Goal: Task Accomplishment & Management: Use online tool/utility

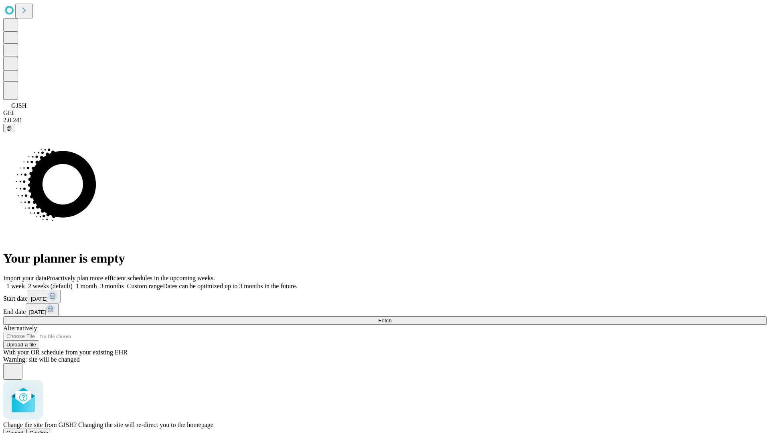
click at [49, 430] on span "Confirm" at bounding box center [39, 433] width 19 height 6
click at [73, 283] on label "2 weeks (default)" at bounding box center [49, 286] width 48 height 7
click at [391, 318] on span "Fetch" at bounding box center [384, 321] width 13 height 6
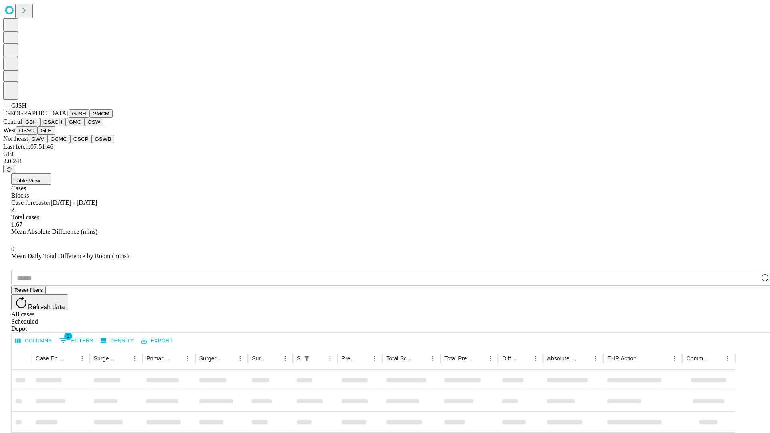
click at [89, 118] on button "GMCM" at bounding box center [100, 113] width 23 height 8
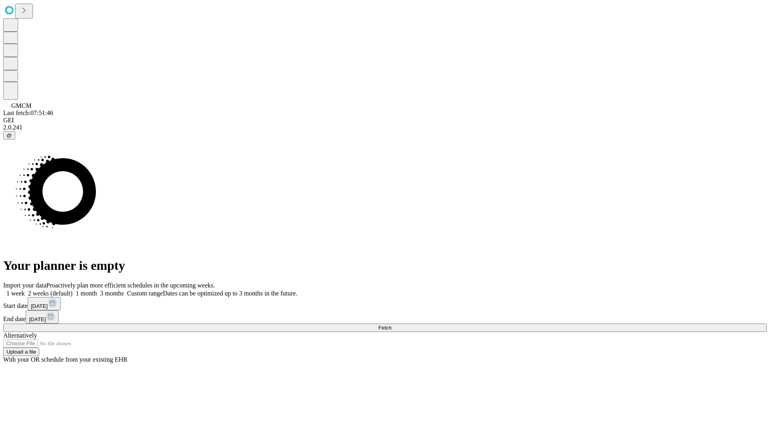
click at [73, 290] on label "2 weeks (default)" at bounding box center [49, 293] width 48 height 7
click at [391, 325] on span "Fetch" at bounding box center [384, 328] width 13 height 6
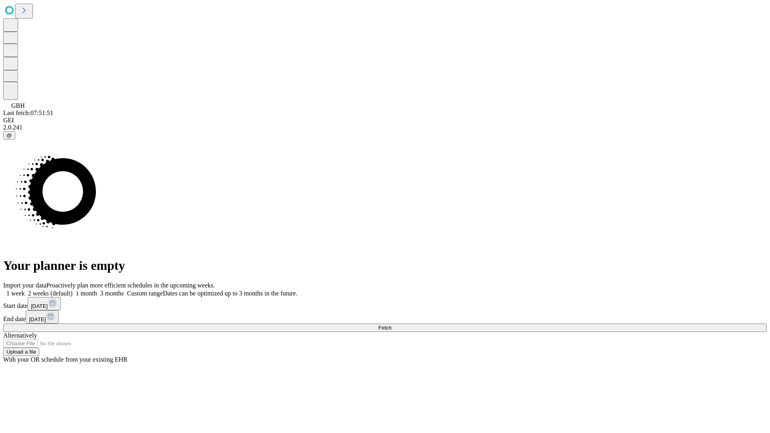
click at [73, 290] on label "2 weeks (default)" at bounding box center [49, 293] width 48 height 7
click at [391, 325] on span "Fetch" at bounding box center [384, 328] width 13 height 6
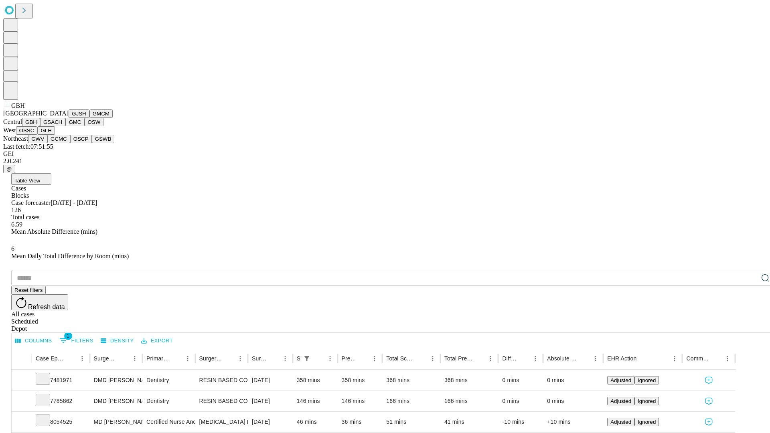
click at [62, 126] on button "GSACH" at bounding box center [52, 122] width 25 height 8
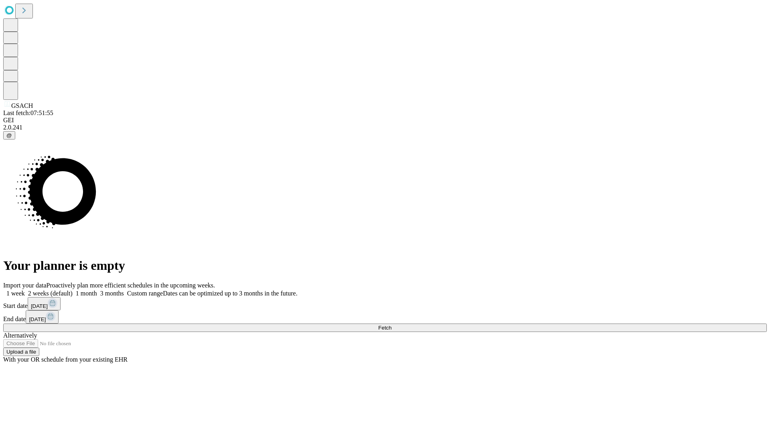
click at [73, 290] on label "2 weeks (default)" at bounding box center [49, 293] width 48 height 7
click at [391, 325] on span "Fetch" at bounding box center [384, 328] width 13 height 6
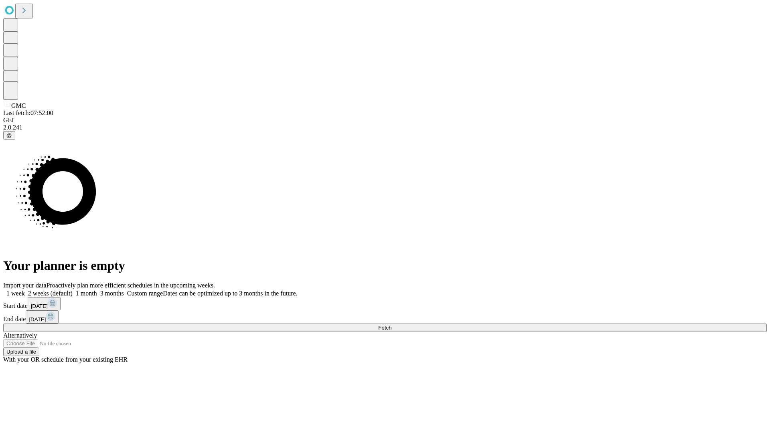
click at [73, 290] on label "2 weeks (default)" at bounding box center [49, 293] width 48 height 7
click at [391, 325] on span "Fetch" at bounding box center [384, 328] width 13 height 6
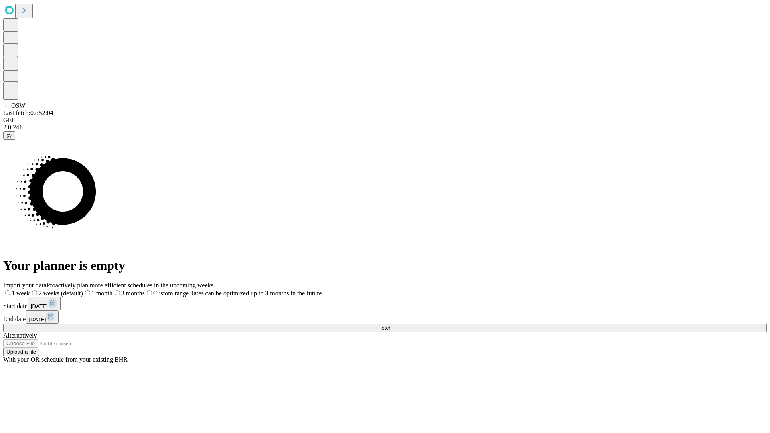
click at [391, 325] on span "Fetch" at bounding box center [384, 328] width 13 height 6
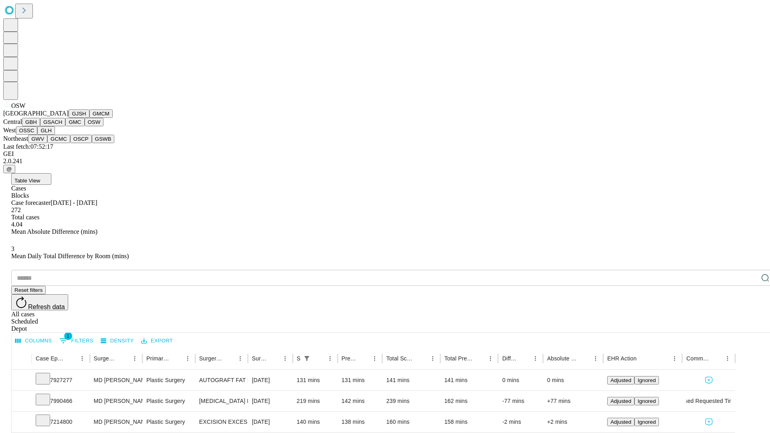
click at [38, 135] on button "OSSC" at bounding box center [27, 130] width 22 height 8
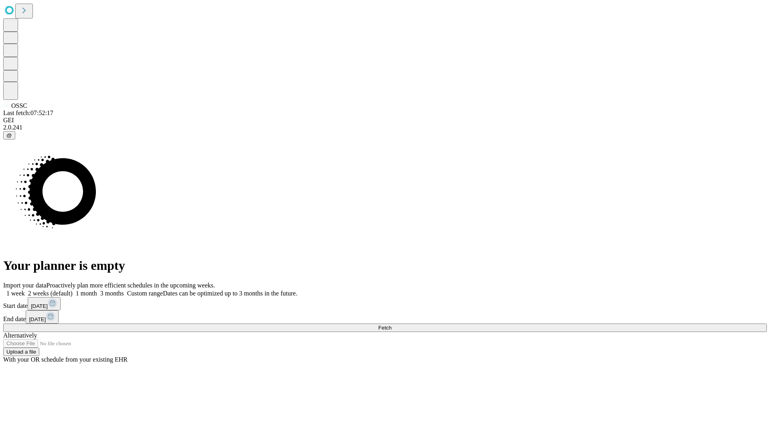
click at [73, 290] on label "2 weeks (default)" at bounding box center [49, 293] width 48 height 7
click at [391, 325] on span "Fetch" at bounding box center [384, 328] width 13 height 6
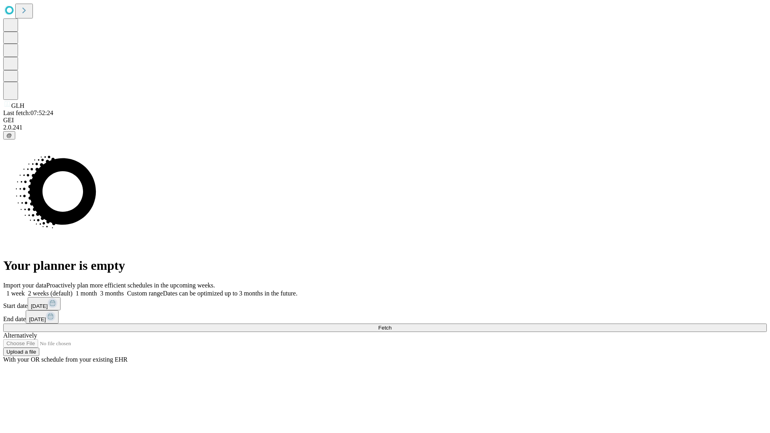
click at [73, 290] on label "2 weeks (default)" at bounding box center [49, 293] width 48 height 7
click at [391, 325] on span "Fetch" at bounding box center [384, 328] width 13 height 6
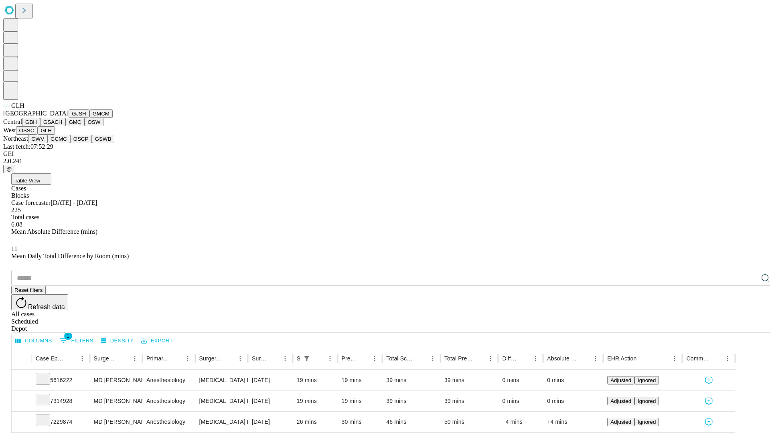
click at [47, 143] on button "GWV" at bounding box center [37, 139] width 19 height 8
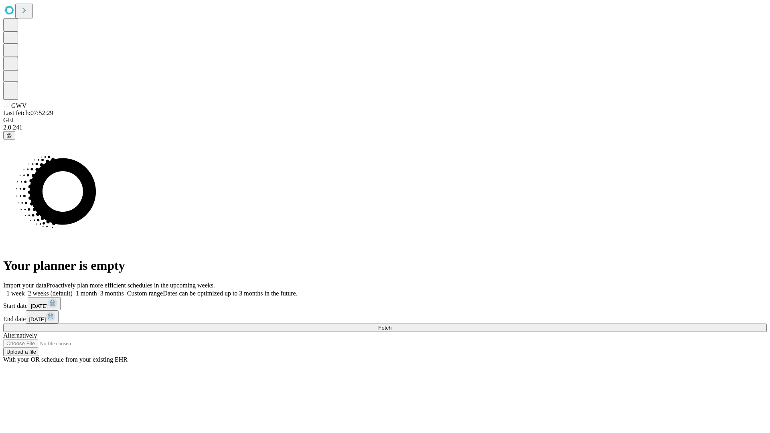
click at [73, 290] on label "2 weeks (default)" at bounding box center [49, 293] width 48 height 7
click at [391, 325] on span "Fetch" at bounding box center [384, 328] width 13 height 6
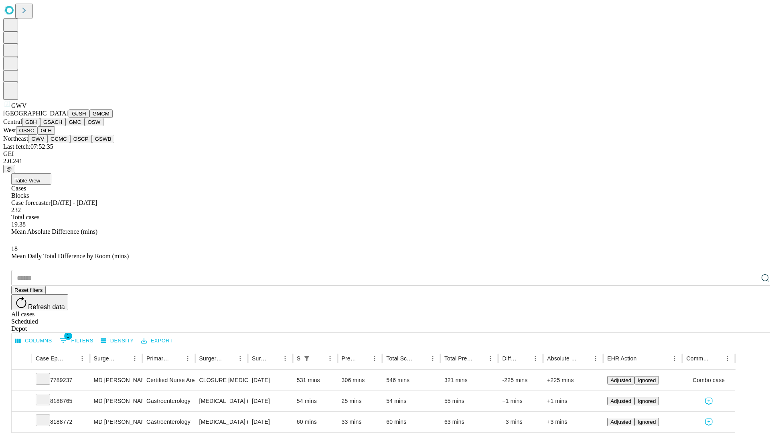
click at [62, 143] on button "GCMC" at bounding box center [58, 139] width 23 height 8
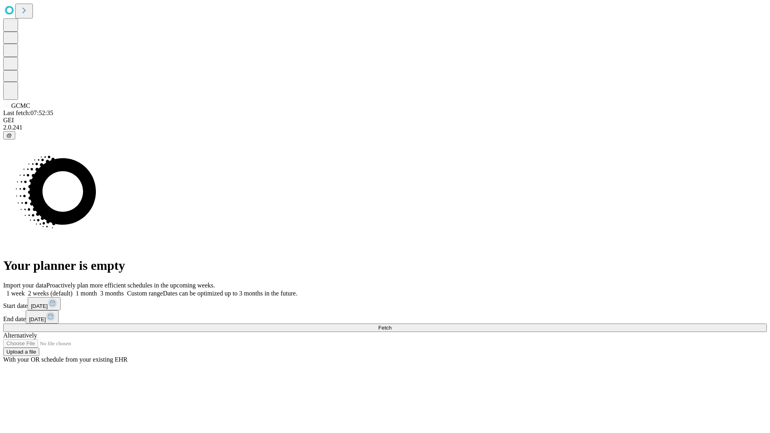
click at [73, 290] on label "2 weeks (default)" at bounding box center [49, 293] width 48 height 7
click at [391, 325] on span "Fetch" at bounding box center [384, 328] width 13 height 6
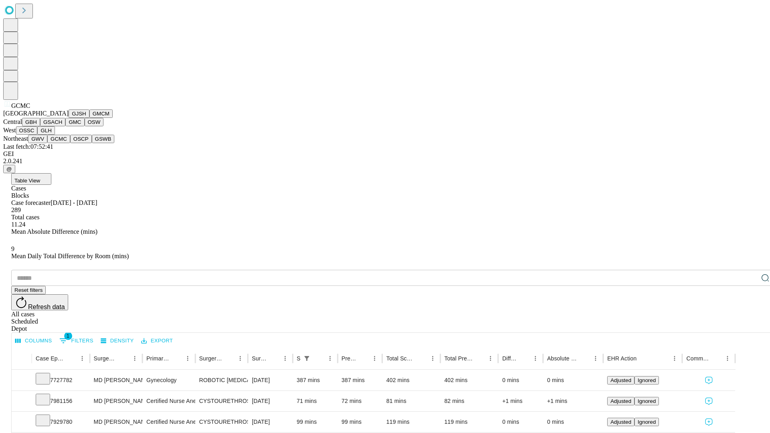
click at [70, 143] on button "OSCP" at bounding box center [81, 139] width 22 height 8
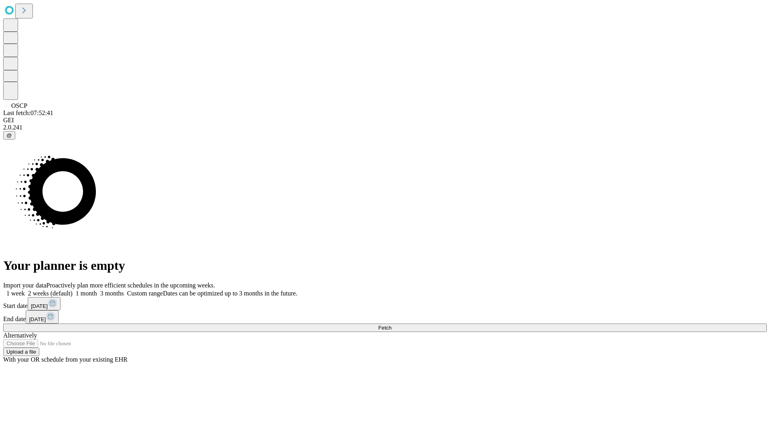
click at [73, 290] on label "2 weeks (default)" at bounding box center [49, 293] width 48 height 7
click at [391, 325] on span "Fetch" at bounding box center [384, 328] width 13 height 6
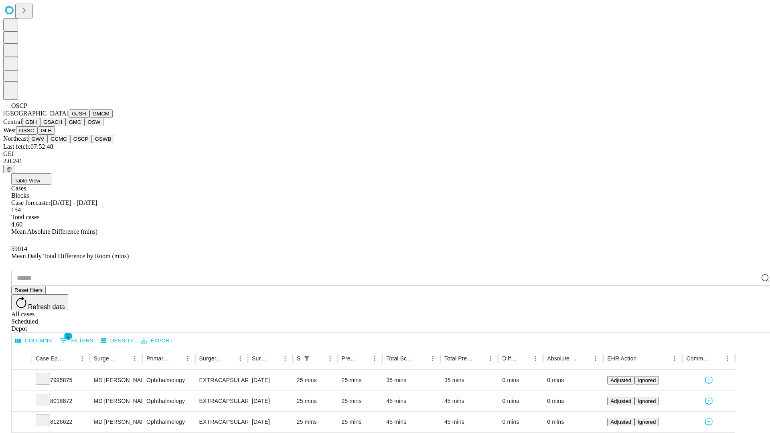
click at [92, 143] on button "GSWB" at bounding box center [103, 139] width 23 height 8
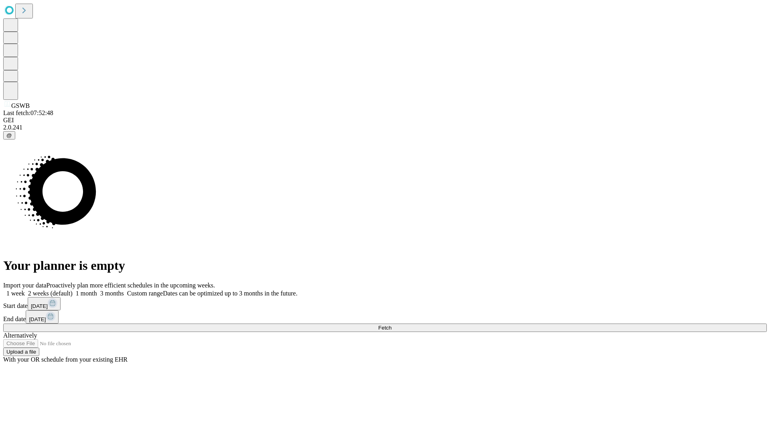
click at [73, 290] on label "2 weeks (default)" at bounding box center [49, 293] width 48 height 7
click at [391, 325] on span "Fetch" at bounding box center [384, 328] width 13 height 6
